Goal: Task Accomplishment & Management: Manage account settings

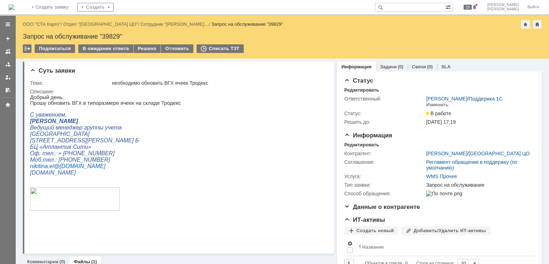
drag, startPoint x: 48, startPoint y: 25, endPoint x: 79, endPoint y: 16, distance: 31.8
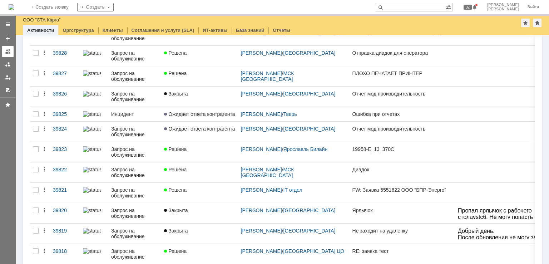
click at [4, 53] on link at bounding box center [7, 51] width 11 height 11
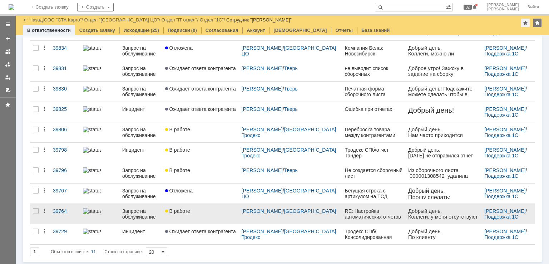
click at [213, 213] on div "В работе" at bounding box center [200, 211] width 71 height 6
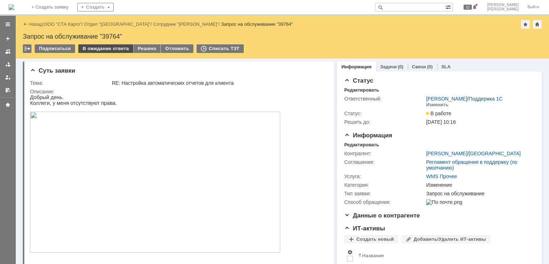
click at [110, 50] on div "В ожидание ответа" at bounding box center [105, 48] width 55 height 9
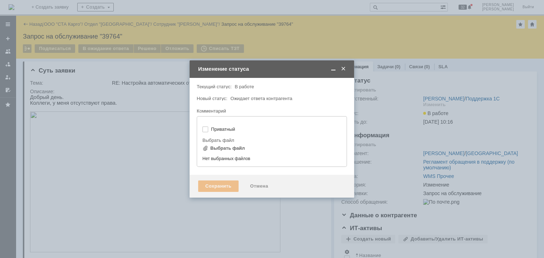
type input "[не указано]"
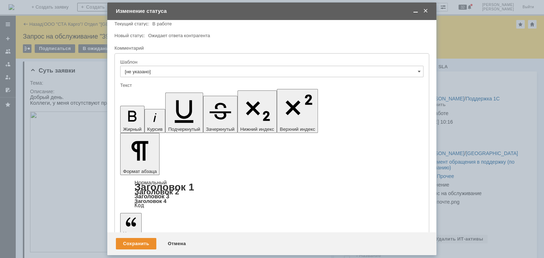
scroll to position [0, 0]
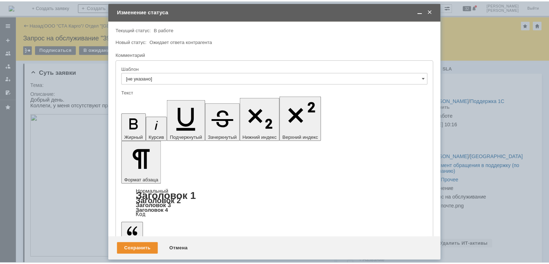
scroll to position [104, 0]
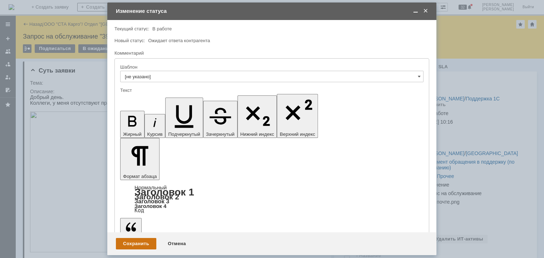
click at [137, 242] on div "Сохранить" at bounding box center [136, 243] width 40 height 11
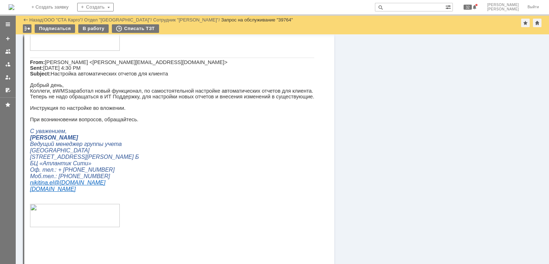
scroll to position [465, 0]
